Goal: Register for event/course

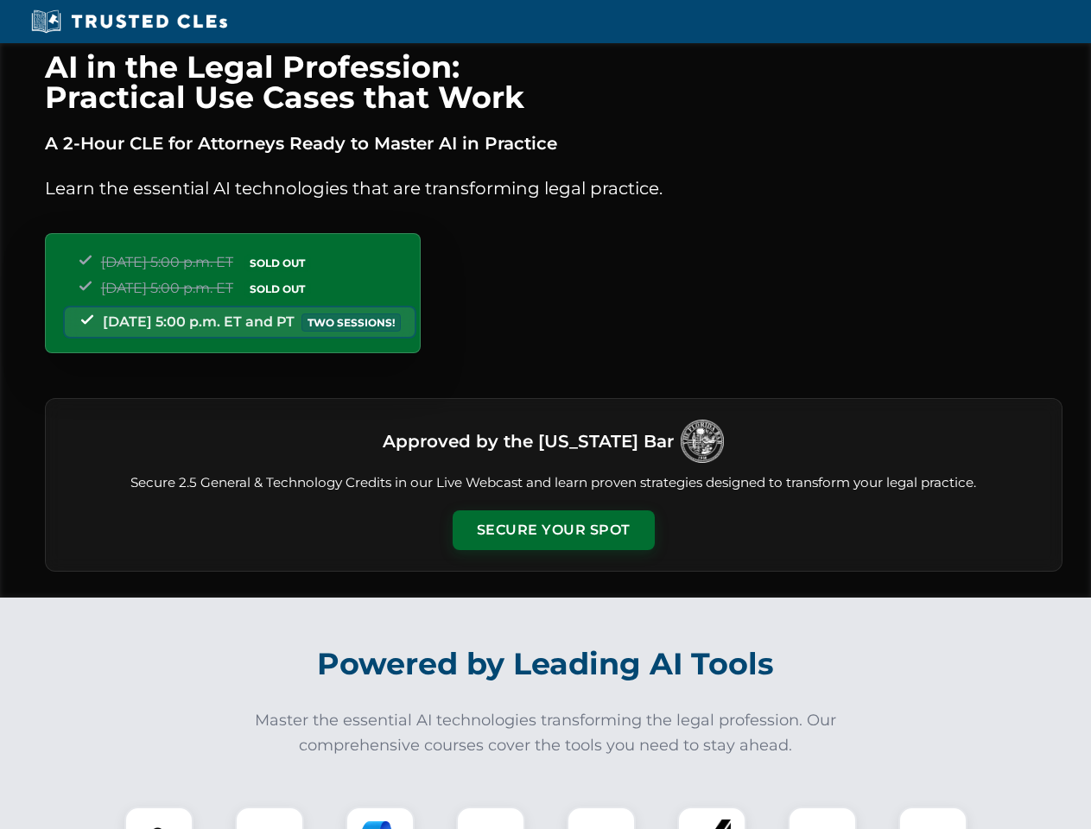
click at [553, 531] on button "Secure Your Spot" at bounding box center [554, 531] width 202 height 40
click at [159, 818] on img at bounding box center [159, 842] width 50 height 50
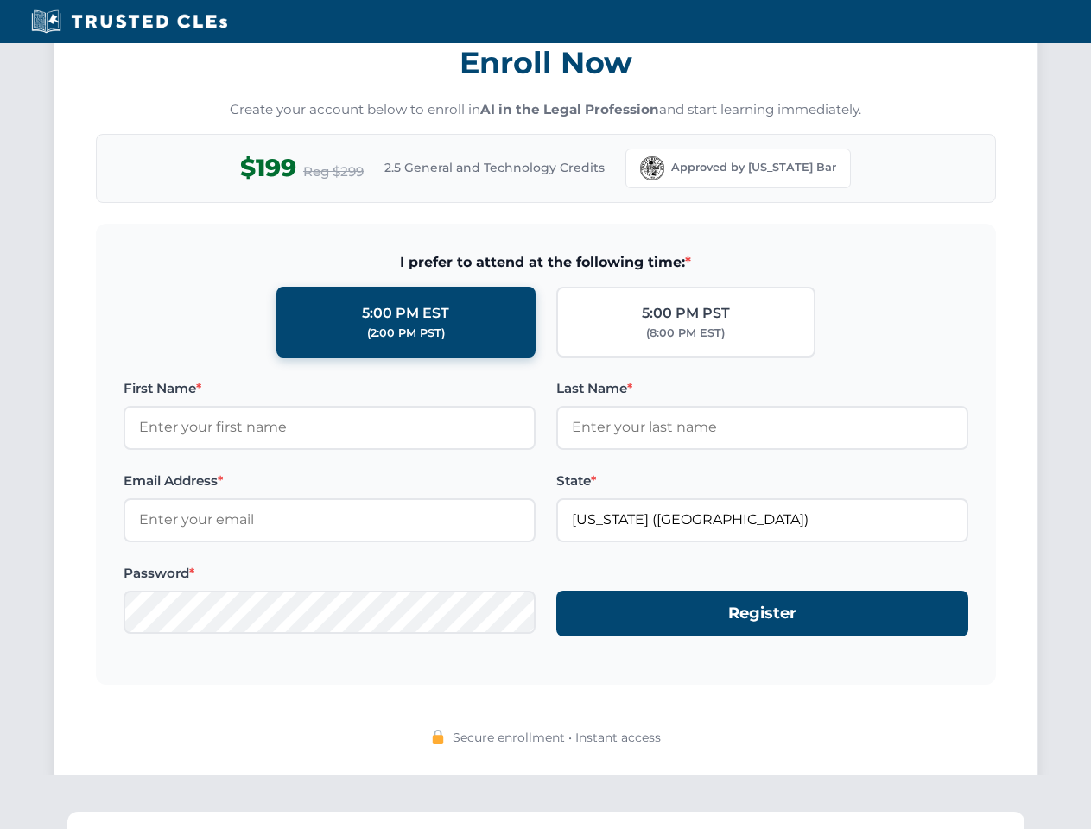
scroll to position [1696, 0]
